Goal: Task Accomplishment & Management: Manage account settings

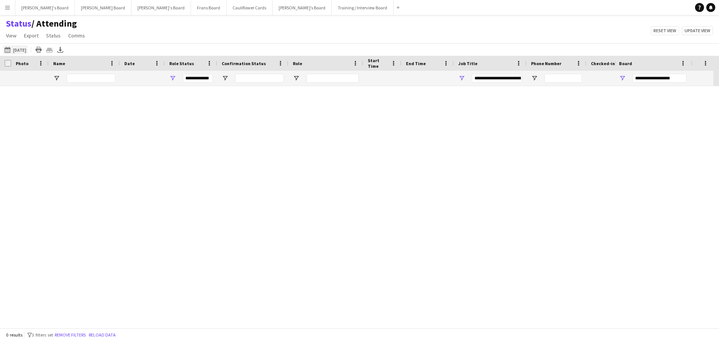
type input "***"
click at [28, 52] on button "[DATE] to [DATE] [DATE]" at bounding box center [15, 49] width 25 height 9
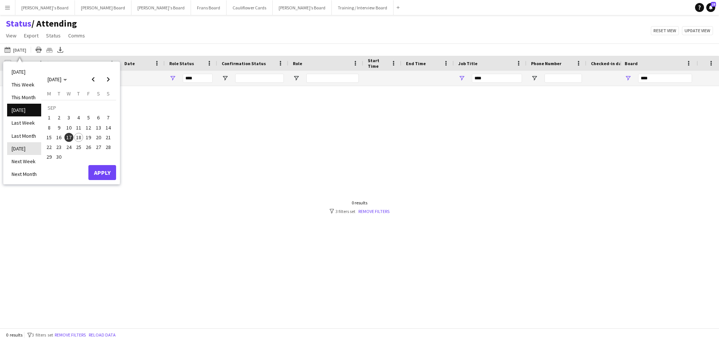
click at [24, 149] on li "[DATE]" at bounding box center [24, 148] width 34 height 13
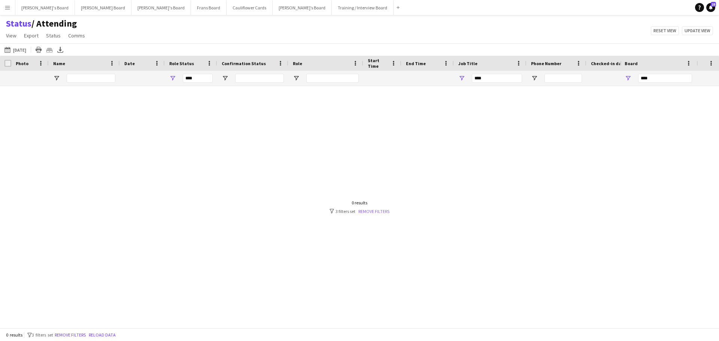
click at [368, 210] on link "Remove filters" at bounding box center [373, 211] width 31 height 6
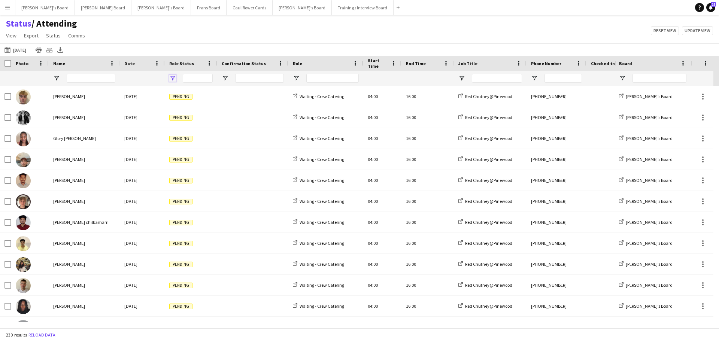
click at [171, 80] on span "Open Filter Menu" at bounding box center [172, 78] width 7 height 7
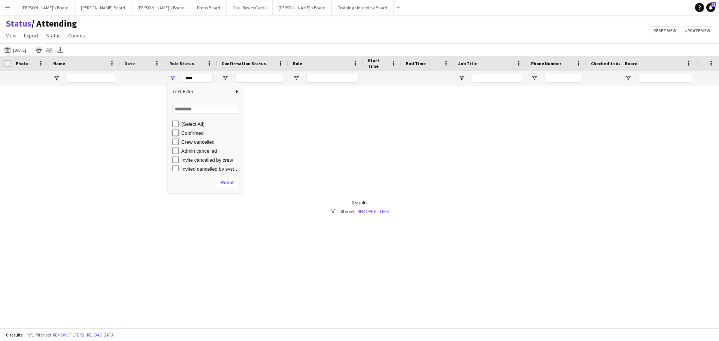
type input "**********"
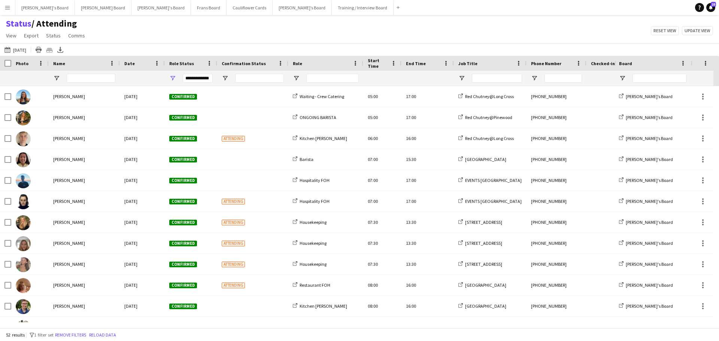
click at [338, 39] on div "Status / Attending View Views Default view Airshow Accreditation Airshow Check …" at bounding box center [359, 30] width 719 height 25
click at [465, 78] on div at bounding box center [490, 78] width 73 height 15
click at [464, 77] on span "Open Filter Menu" at bounding box center [461, 78] width 7 height 7
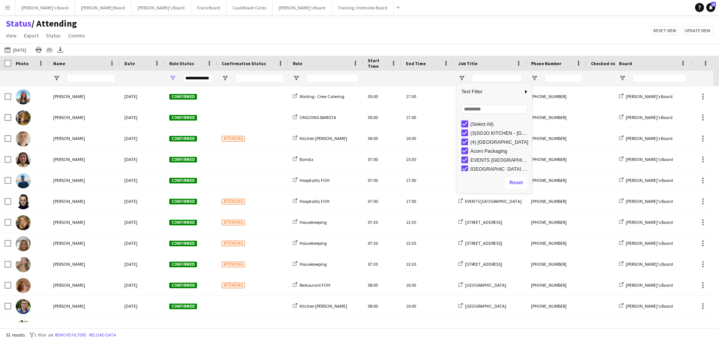
type input "***"
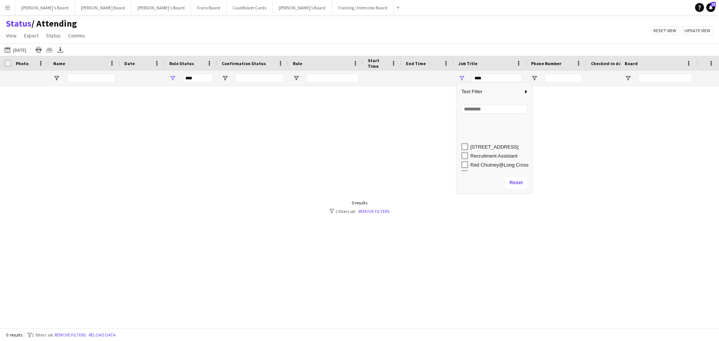
scroll to position [119, 0]
type input "**********"
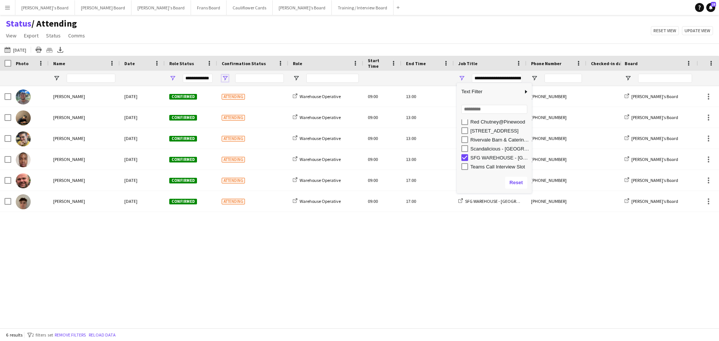
click at [225, 79] on span "Open Filter Menu" at bounding box center [225, 78] width 7 height 7
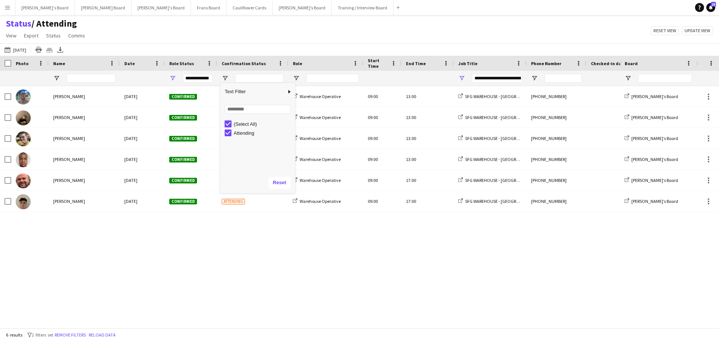
type input "***"
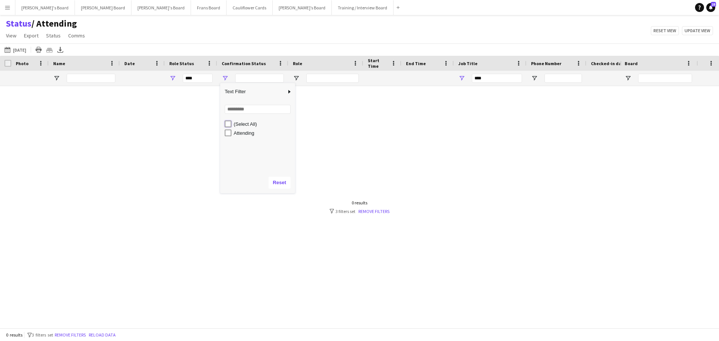
type input "**********"
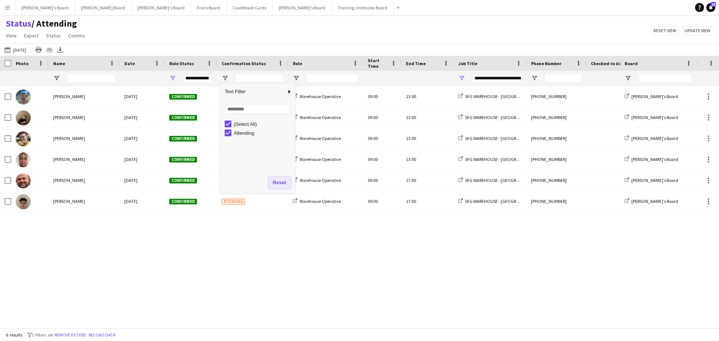
click at [283, 182] on button "Reset" at bounding box center [279, 183] width 22 height 12
click at [243, 25] on div "Status / Attending View Views Default view Airshow Accreditation Airshow Check …" at bounding box center [359, 30] width 719 height 25
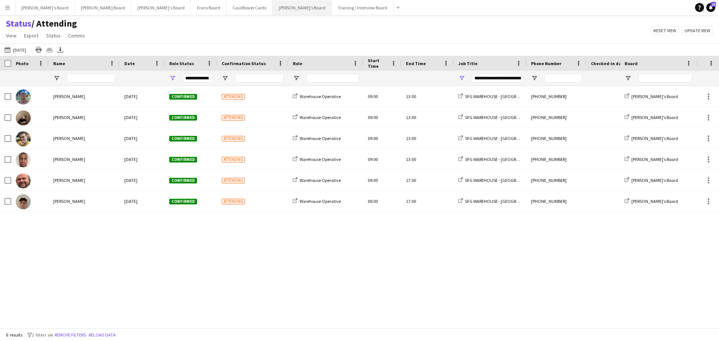
click at [272, 4] on button "Thomasina’s Board Close" at bounding box center [301, 7] width 59 height 15
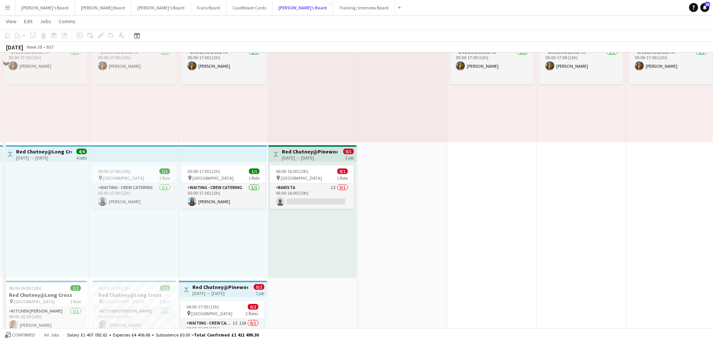
scroll to position [636, 0]
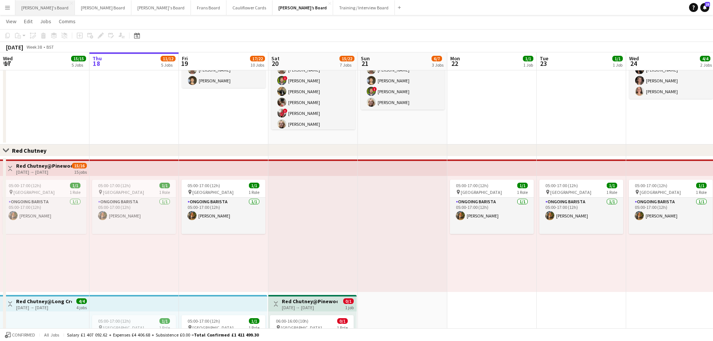
click at [41, 6] on button "[PERSON_NAME]'s Board Close" at bounding box center [45, 7] width 60 height 15
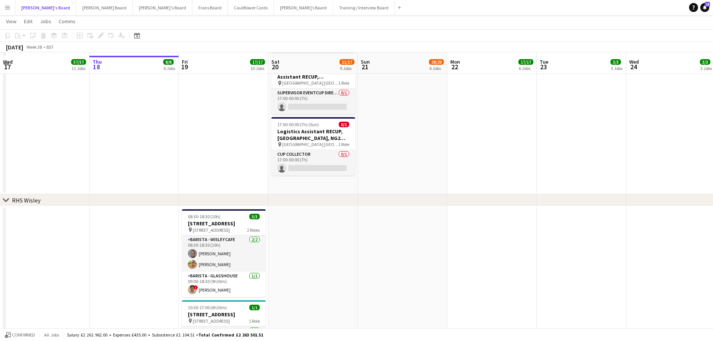
scroll to position [1625, 0]
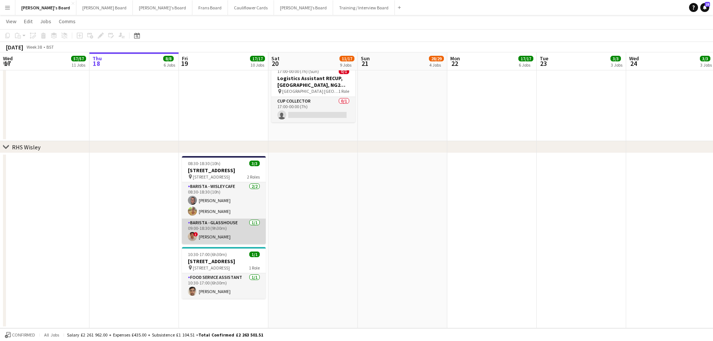
click at [235, 244] on app-card-role "Barista - Glasshouse 1/1 09:00-18:30 (9h30m) ! Jonathan Gunde" at bounding box center [224, 231] width 84 height 25
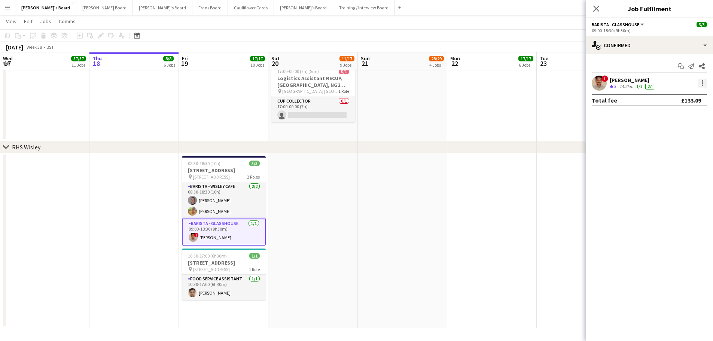
click at [702, 83] on div at bounding box center [702, 82] width 1 height 1
click at [222, 253] on div at bounding box center [356, 170] width 713 height 341
click at [208, 244] on app-card-role "Barista - Glasshouse 1/1 09:00-18:30 (9h30m) ! Jonathan Gunde" at bounding box center [224, 232] width 84 height 27
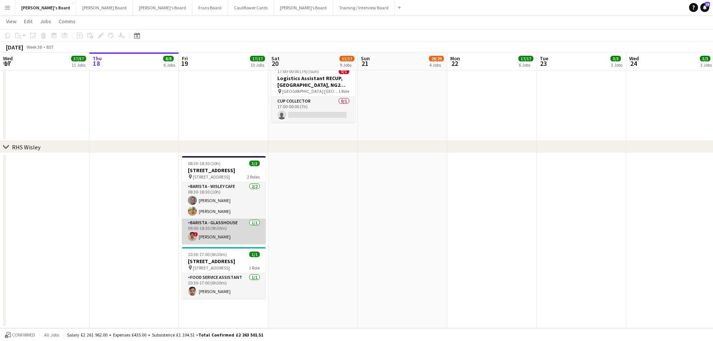
click at [217, 240] on app-card-role "Barista - Glasshouse 1/1 09:00-18:30 (9h30m) ! Jonathan Gunde" at bounding box center [224, 231] width 84 height 25
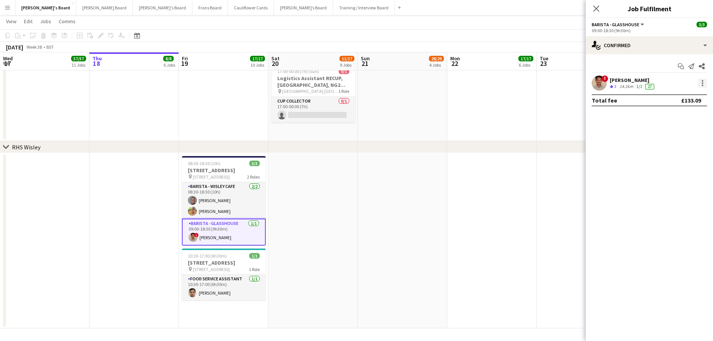
click at [706, 86] on div at bounding box center [702, 83] width 9 height 9
click at [661, 173] on button "Remove" at bounding box center [678, 169] width 58 height 18
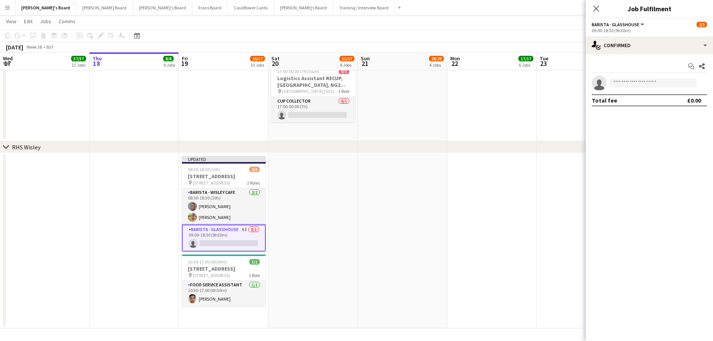
click at [450, 229] on app-date-cell at bounding box center [491, 240] width 89 height 175
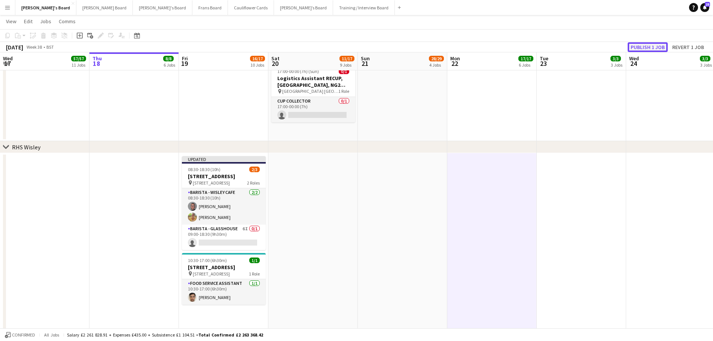
click at [653, 46] on button "Publish 1 job" at bounding box center [648, 47] width 40 height 10
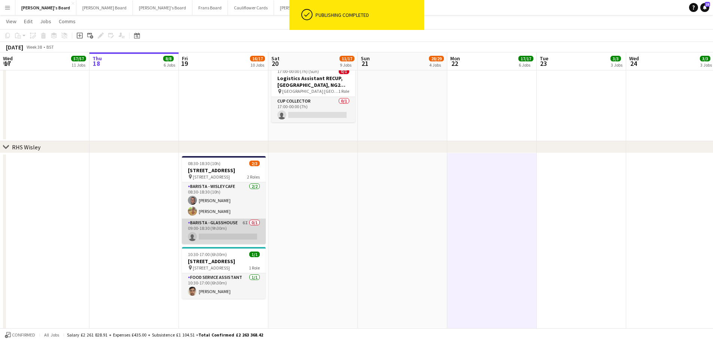
click at [244, 244] on app-card-role "Barista - Glasshouse 6I 0/1 09:00-18:30 (9h30m) single-neutral-actions" at bounding box center [224, 231] width 84 height 25
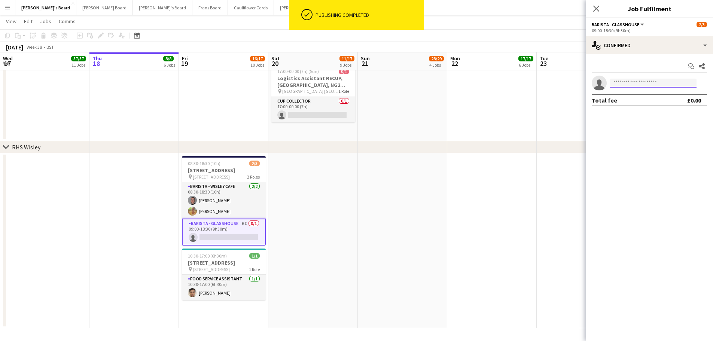
drag, startPoint x: 636, startPoint y: 83, endPoint x: 644, endPoint y: 83, distance: 7.9
click at [642, 84] on input at bounding box center [653, 83] width 87 height 9
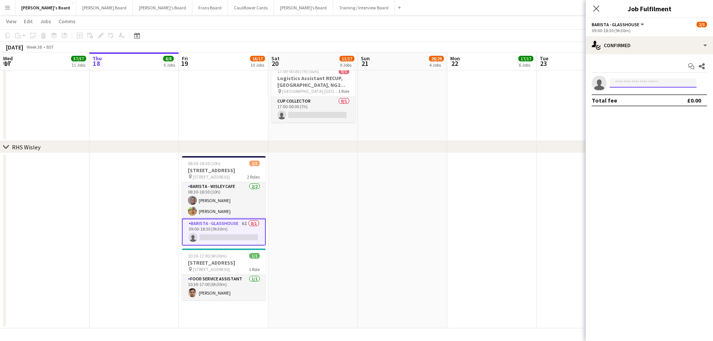
click at [637, 85] on input at bounding box center [653, 83] width 87 height 9
type input "*******"
click at [637, 99] on span "aminsaxena@gmail.com" at bounding box center [653, 100] width 75 height 6
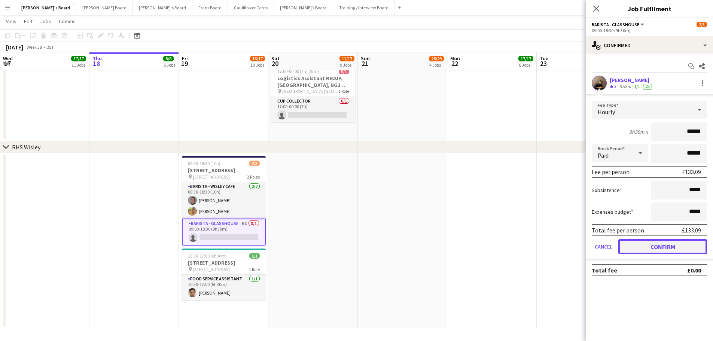
click at [668, 243] on button "Confirm" at bounding box center [662, 246] width 89 height 15
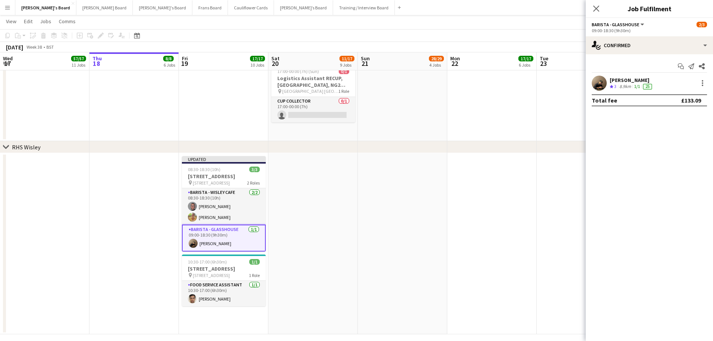
click at [538, 219] on app-date-cell at bounding box center [581, 243] width 89 height 181
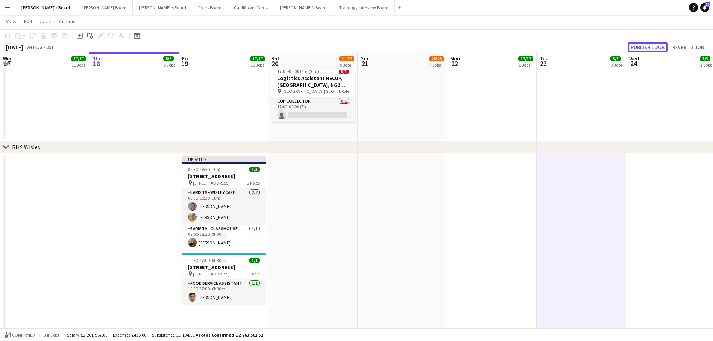
click at [644, 48] on button "Publish 1 job" at bounding box center [648, 47] width 40 height 10
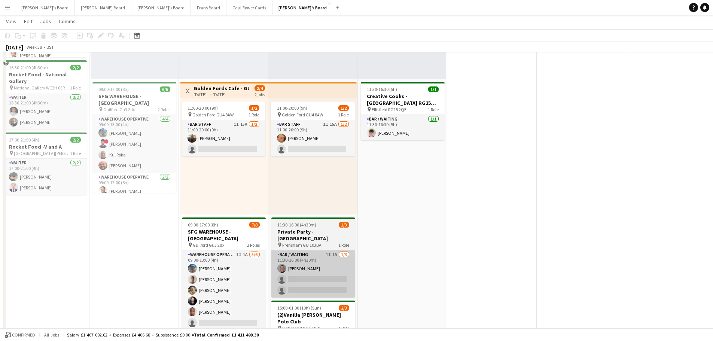
scroll to position [187, 0]
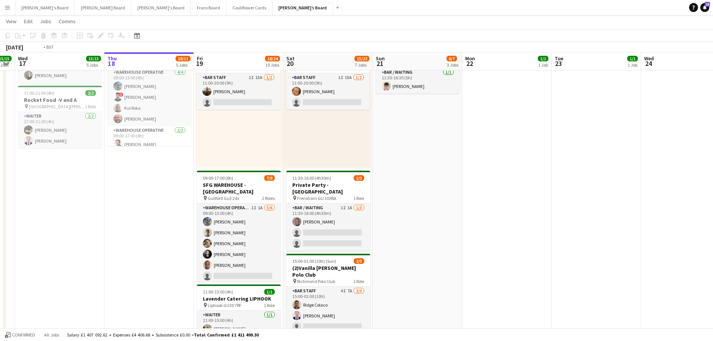
drag, startPoint x: 226, startPoint y: 127, endPoint x: 420, endPoint y: 145, distance: 194.7
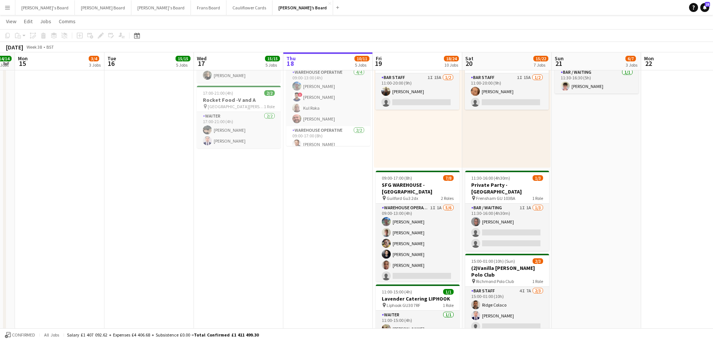
scroll to position [0, 280]
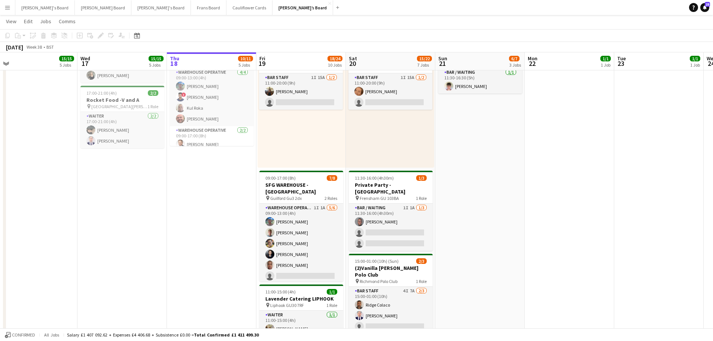
drag, startPoint x: 565, startPoint y: 204, endPoint x: 449, endPoint y: 200, distance: 116.5
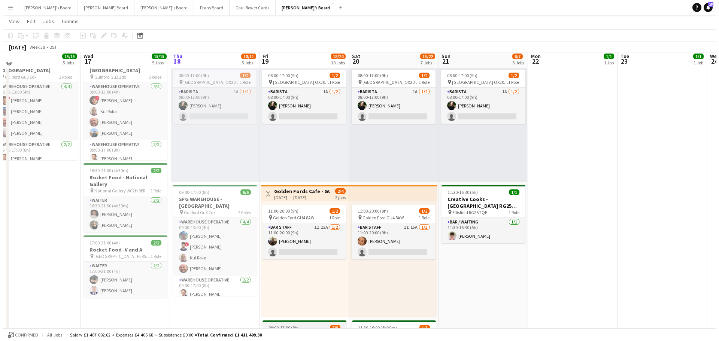
scroll to position [0, 0]
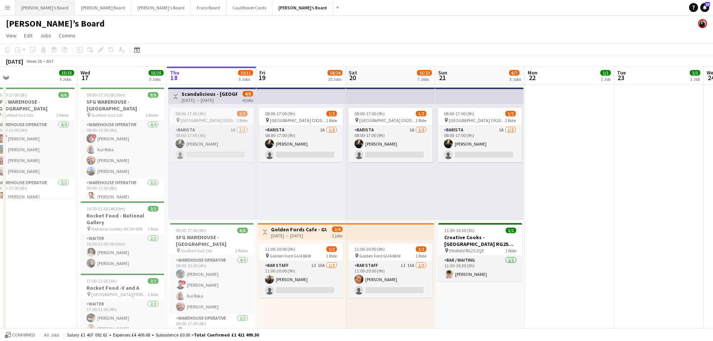
click at [34, 7] on button "[PERSON_NAME]'s Board Close" at bounding box center [45, 7] width 60 height 15
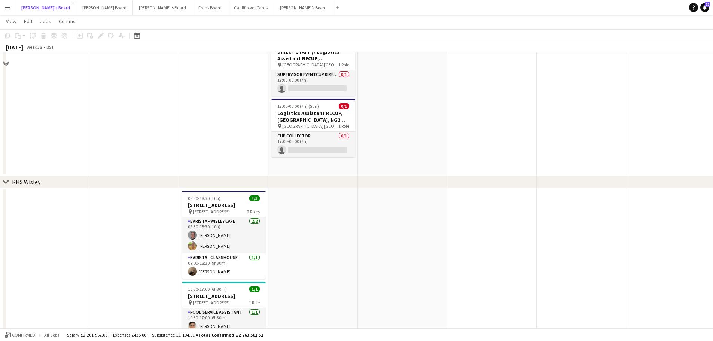
scroll to position [1625, 0]
